Goal: Task Accomplishment & Management: Use online tool/utility

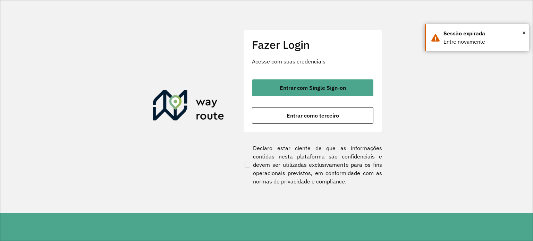
click at [338, 115] on span "Entrar como terceiro" at bounding box center [313, 116] width 52 height 6
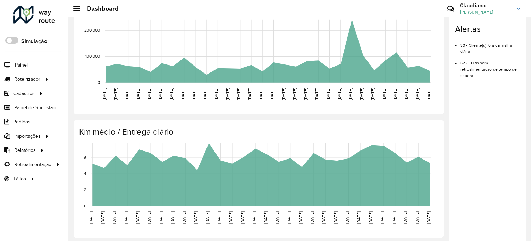
scroll to position [208, 0]
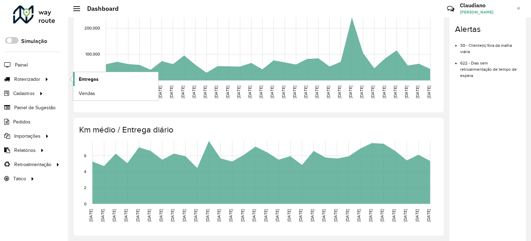
click at [87, 77] on span "Entregas" at bounding box center [89, 79] width 20 height 7
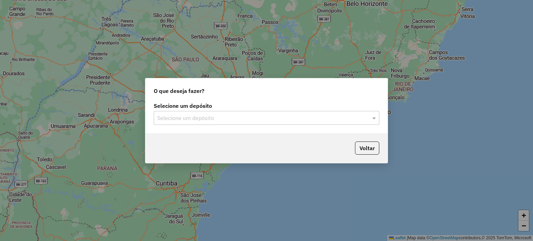
click at [199, 114] on input "text" at bounding box center [259, 118] width 205 height 8
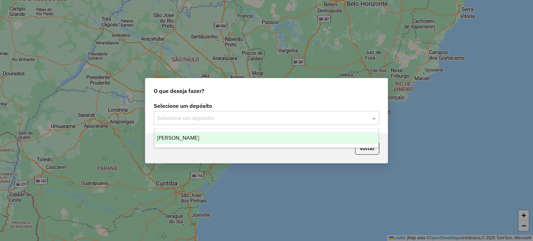
click at [212, 139] on div "[PERSON_NAME]" at bounding box center [266, 138] width 224 height 12
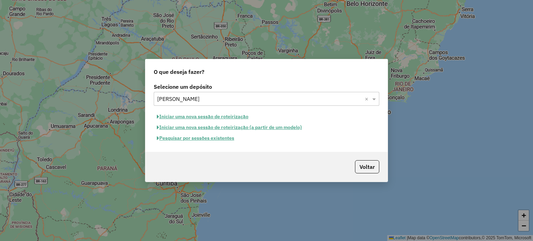
click at [201, 140] on button "Pesquisar por sessões existentes" at bounding box center [196, 138] width 84 height 11
